Goal: Transaction & Acquisition: Purchase product/service

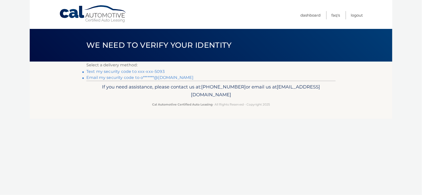
click at [134, 70] on link "Text my security code to xxx-xxx-5093" at bounding box center [125, 71] width 78 height 5
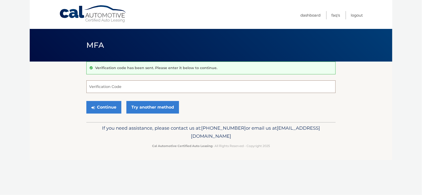
click at [123, 89] on input "Verification Code" at bounding box center [210, 87] width 249 height 13
type input "314726"
click at [99, 105] on button "Continue" at bounding box center [103, 107] width 35 height 13
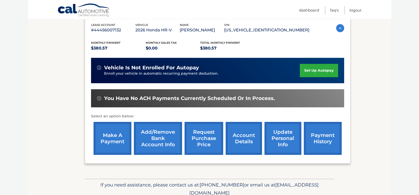
scroll to position [109, 0]
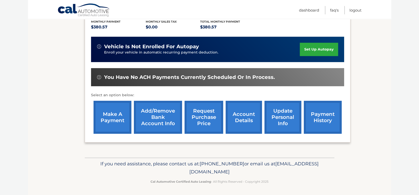
click at [124, 110] on link "make a payment" at bounding box center [112, 117] width 38 height 33
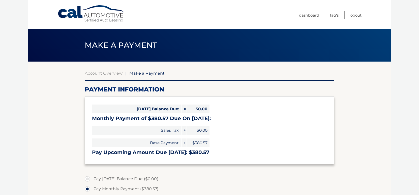
select select "NmY3NTEzZWUtZmE5MC00NTBmLTg0MjctNTQxZTU3YmM0M2Q2"
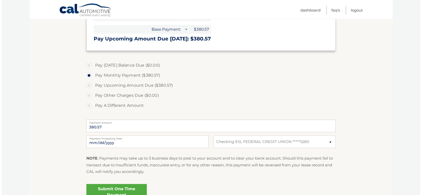
scroll to position [126, 0]
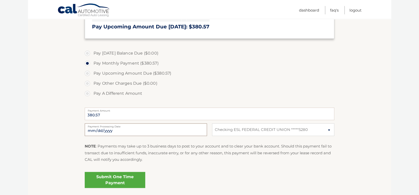
click at [97, 129] on input "2025-10-10" at bounding box center [146, 130] width 122 height 13
type input "2025-10-17"
click at [293, 131] on select "Select Bank Account Checking ESL FEDERAL CREDIT UNION *****5280" at bounding box center [273, 130] width 122 height 13
click at [200, 172] on div "Submit One Time Payment" at bounding box center [209, 179] width 249 height 18
click at [100, 180] on link "Submit One Time Payment" at bounding box center [115, 180] width 60 height 16
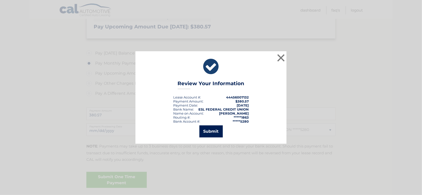
click at [208, 131] on button "Submit" at bounding box center [210, 132] width 23 height 12
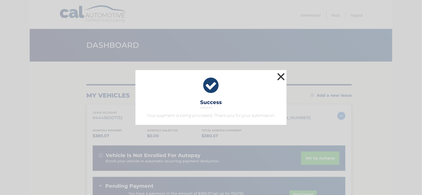
click at [284, 72] on button "×" at bounding box center [281, 77] width 10 height 10
